Goal: Book appointment/travel/reservation

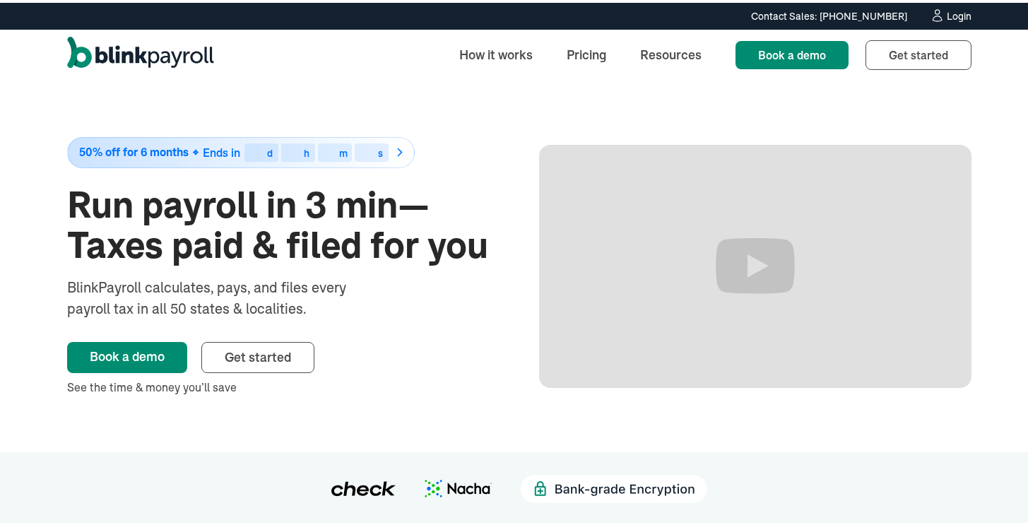
scroll to position [869, 0]
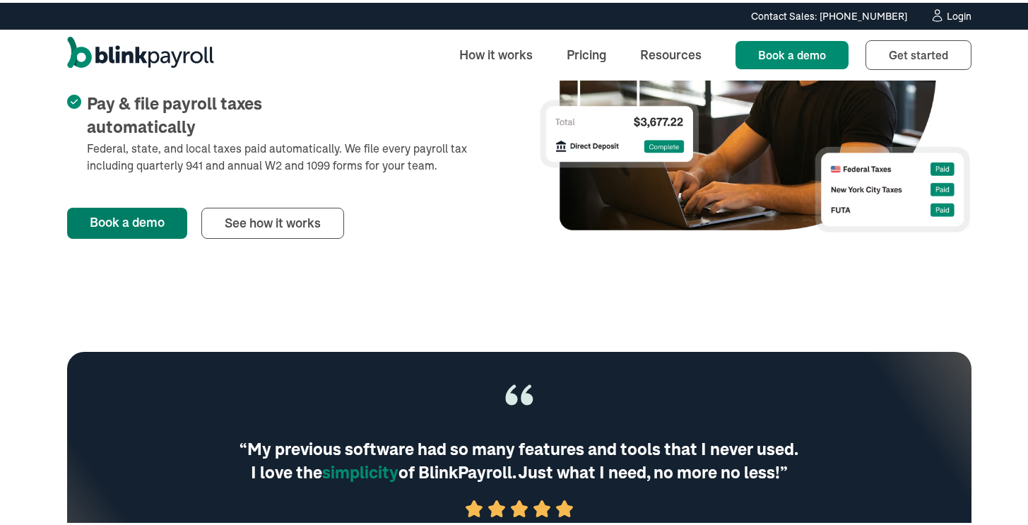
click at [125, 221] on link "Book a demo" at bounding box center [127, 220] width 120 height 31
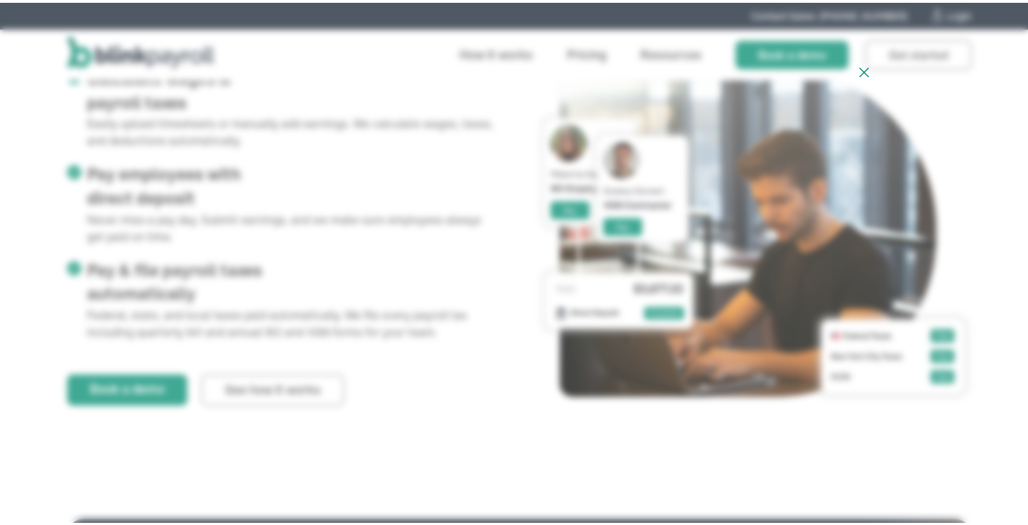
scroll to position [475, 0]
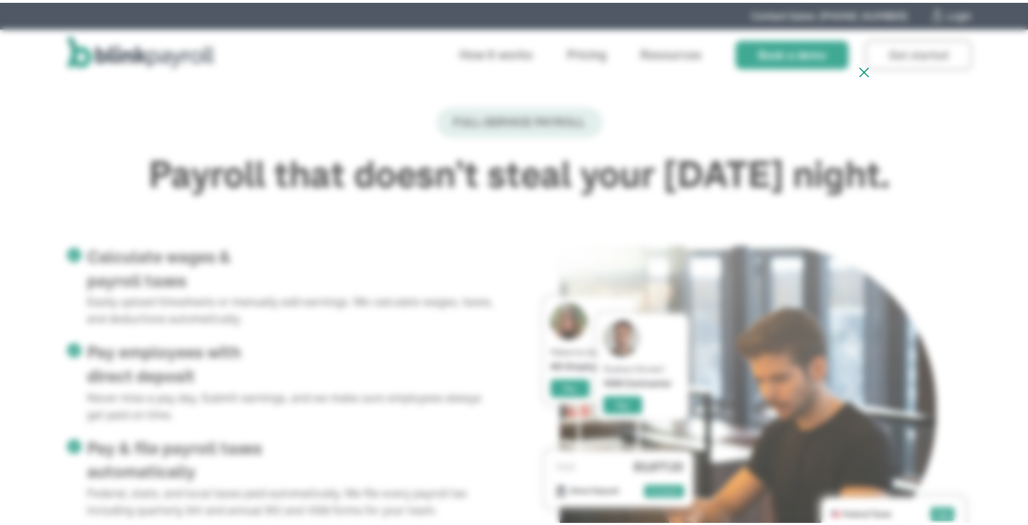
click at [856, 65] on icon at bounding box center [864, 70] width 17 height 18
